Goal: Information Seeking & Learning: Learn about a topic

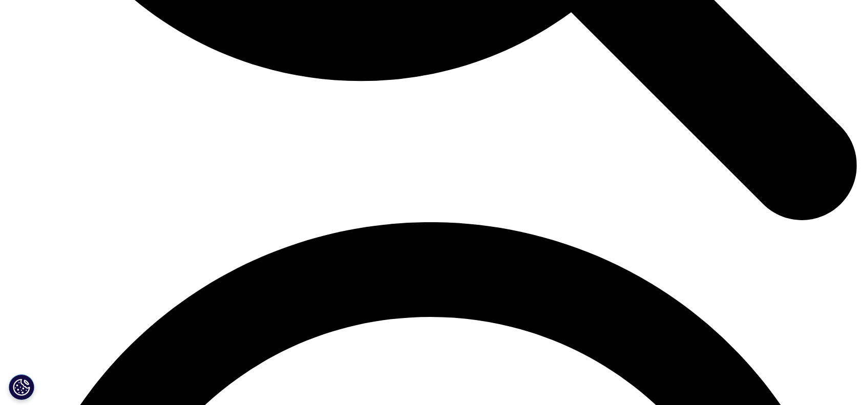
scroll to position [1473, 0]
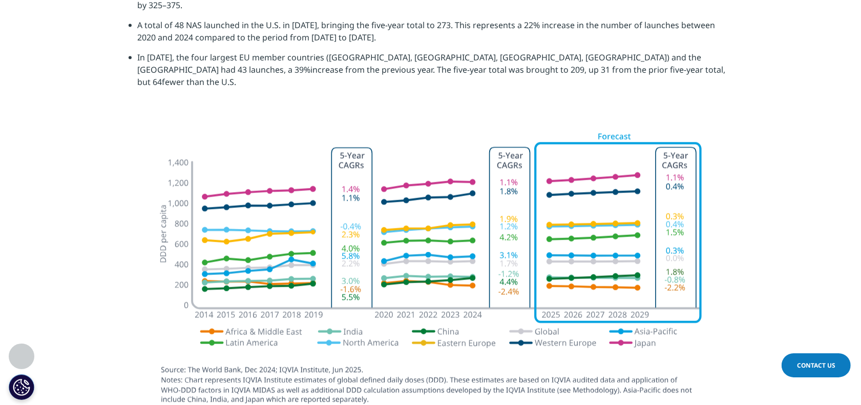
click at [698, 185] on img at bounding box center [431, 275] width 574 height 308
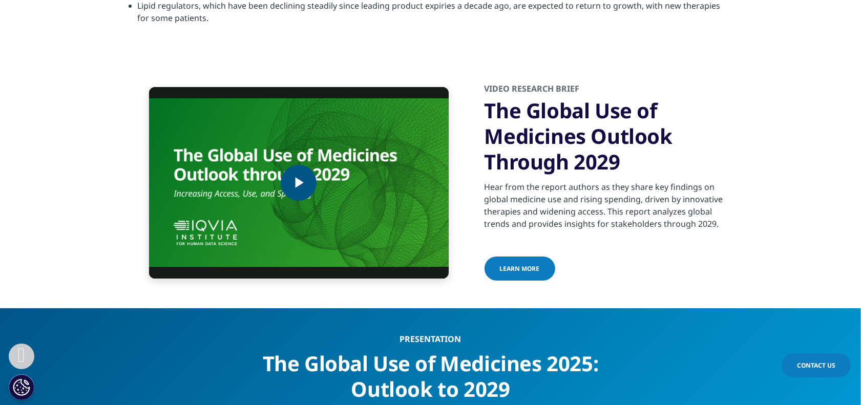
scroll to position [3459, 0]
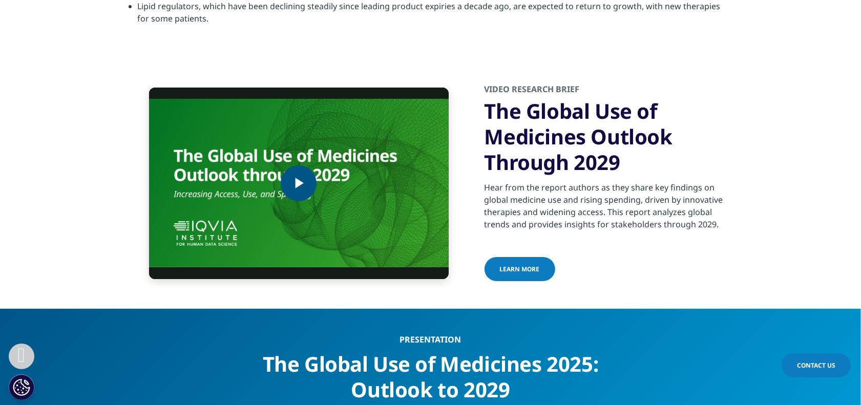
click at [299, 183] on span "Video Player" at bounding box center [299, 183] width 0 height 0
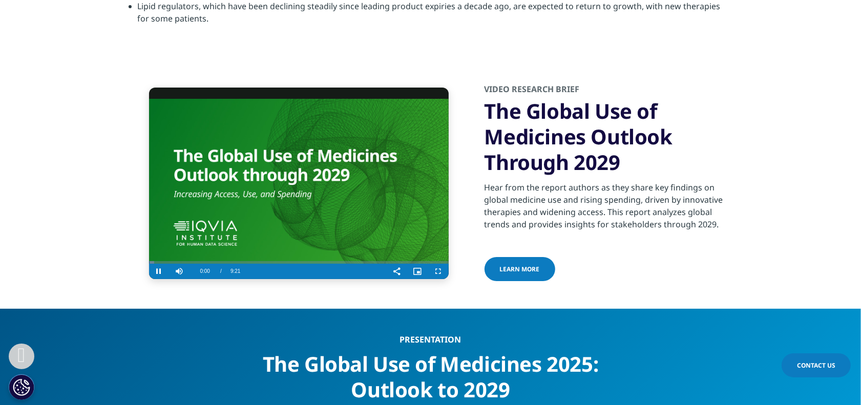
click at [205, 217] on video "Video Player" at bounding box center [299, 184] width 300 height 192
click at [211, 221] on video "Video Player" at bounding box center [299, 184] width 300 height 192
click at [212, 256] on div "1:57" at bounding box center [212, 260] width 1 height 8
click at [224, 256] on div "Loaded : 26.72% 2:19 1:57" at bounding box center [299, 260] width 300 height 8
click at [233, 256] on div "Loaded : 32.06% 2:38 2:21" at bounding box center [299, 260] width 300 height 8
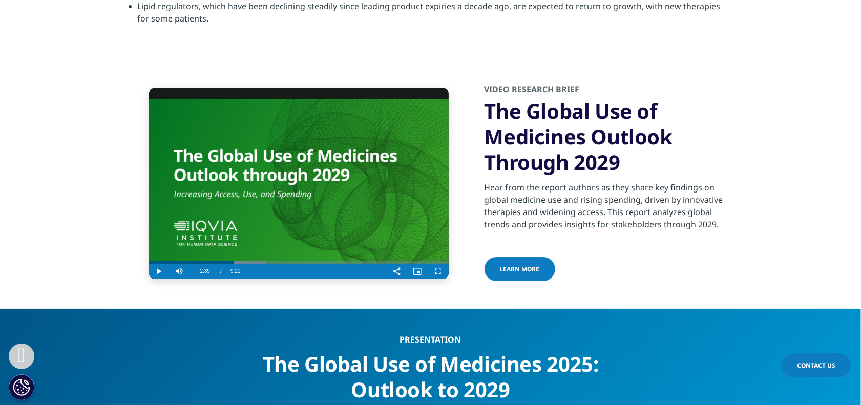
click at [365, 152] on video "Video Player" at bounding box center [299, 184] width 300 height 192
click at [244, 256] on div "2:57" at bounding box center [244, 260] width 1 height 8
click at [236, 256] on div "2:42" at bounding box center [236, 260] width 1 height 8
